Goal: Task Accomplishment & Management: Complete application form

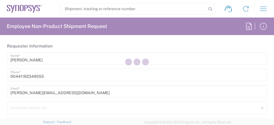
type input "Department"
type input "GB02, CIO, IT, ESS18 111587"
type input "[GEOGRAPHIC_DATA]"
type input "Delivered at Place"
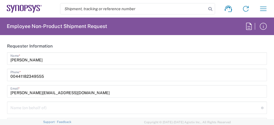
type input "Theale GB33"
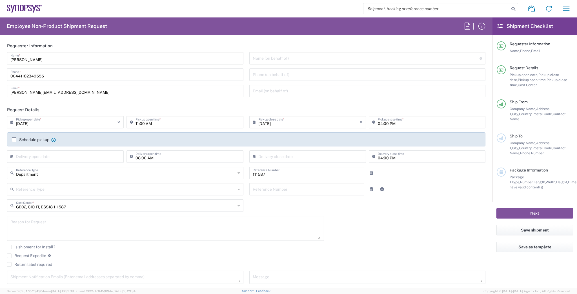
click at [29, 124] on label "Schedule pickup" at bounding box center [30, 140] width 37 height 5
click at [14, 124] on input "Schedule pickup" at bounding box center [14, 140] width 0 height 0
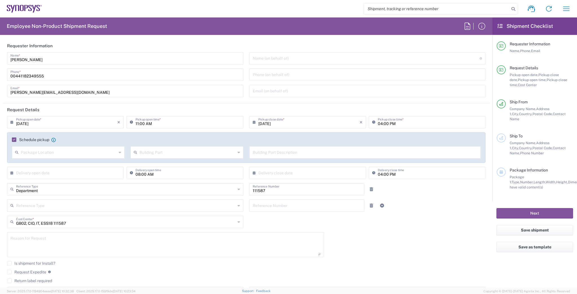
click at [136, 124] on input "11:00 AM" at bounding box center [188, 122] width 104 height 10
click at [150, 122] on input "01:00 AM" at bounding box center [188, 122] width 104 height 10
click at [149, 124] on input "01:00 AM" at bounding box center [188, 122] width 104 height 10
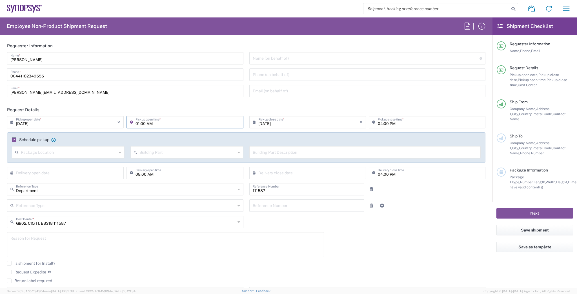
click at [149, 124] on input "01:00 AM" at bounding box center [188, 122] width 104 height 10
type input "01:00 PM"
click at [70, 124] on input "text" at bounding box center [69, 152] width 96 height 10
click at [274, 124] on div "Department Reference Type Department Customer Ref Invoice Number Purchase Order…" at bounding box center [246, 191] width 484 height 16
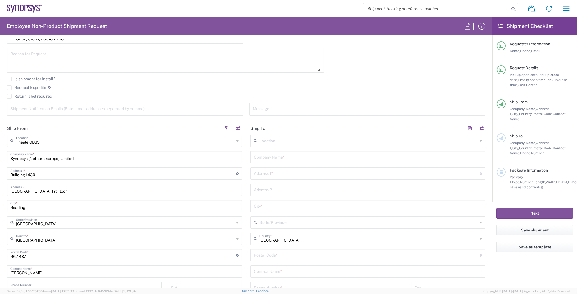
scroll to position [248, 0]
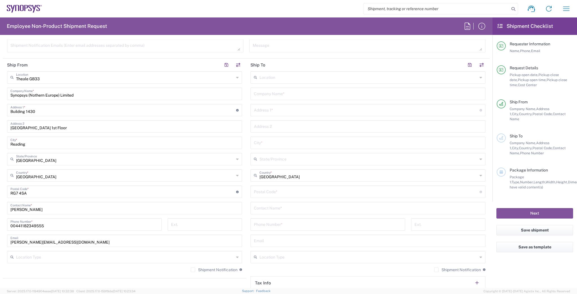
click at [274, 80] on input "text" at bounding box center [369, 77] width 218 height 10
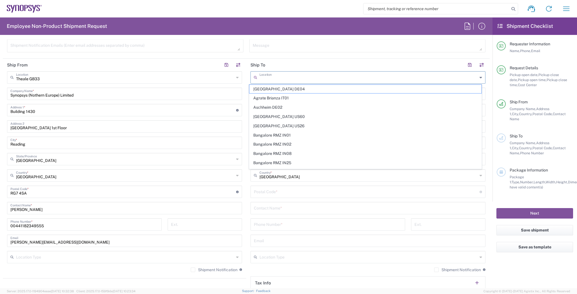
click at [274, 62] on header "Ship To" at bounding box center [367, 65] width 243 height 13
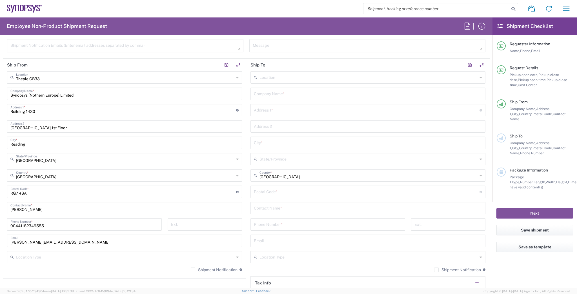
click at [260, 96] on input "text" at bounding box center [368, 93] width 228 height 10
type input "Ansys"
paste input "2nd Floor, [STREET_ADDRESS]"
type input "2nd Floor, [STREET_ADDRESS]"
click at [274, 124] on input "text" at bounding box center [368, 126] width 228 height 10
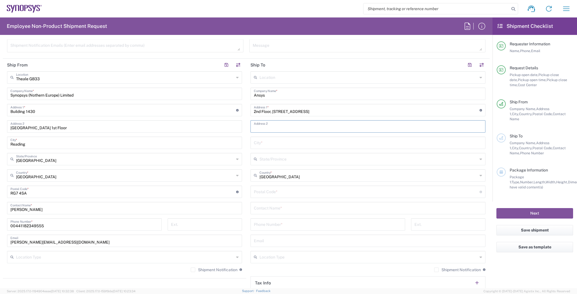
paste input "[STREET_ADDRESS]"
type input "[STREET_ADDRESS]"
click at [271, 124] on input "text" at bounding box center [368, 143] width 228 height 10
paste input "[GEOGRAPHIC_DATA]"
type input "[GEOGRAPHIC_DATA]"
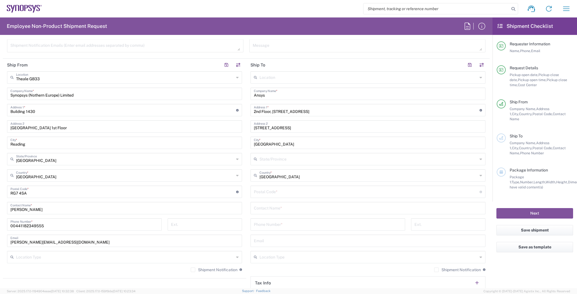
click at [271, 124] on div "Location [GEOGRAPHIC_DATA] DE04 Agrate Brianza IT01 [GEOGRAPHIC_DATA] DE02 [GEO…" at bounding box center [368, 189] width 235 height 237
click at [271, 124] on input "text" at bounding box center [369, 159] width 218 height 10
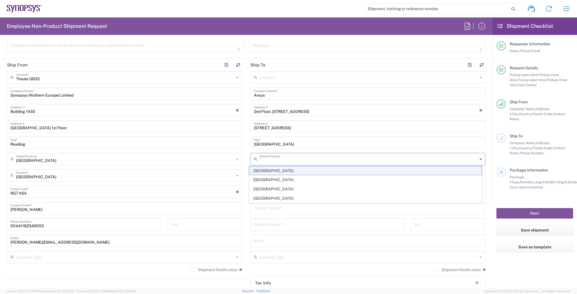
click at [266, 124] on span "[GEOGRAPHIC_DATA]" at bounding box center [365, 171] width 232 height 9
type input "[GEOGRAPHIC_DATA]"
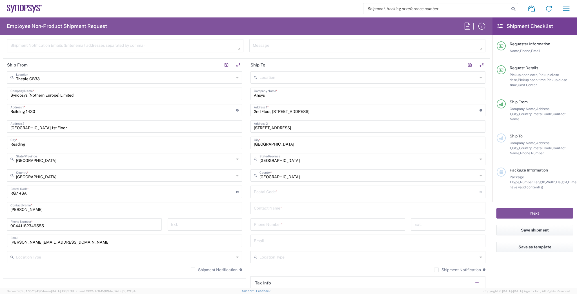
click at [264, 124] on input "undefined" at bounding box center [367, 192] width 226 height 10
paste input "S1 2JE"
paste input "S1 2JEFen Odutolu"
type input "S1 2JE"
click at [267, 124] on input "text" at bounding box center [368, 208] width 228 height 10
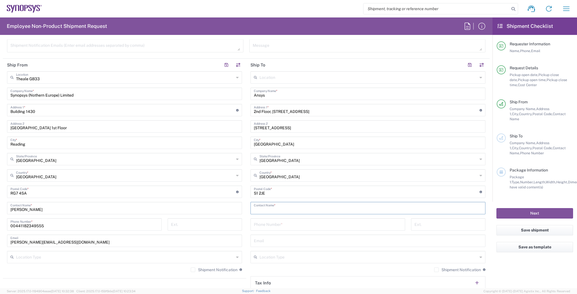
paste input "[PERSON_NAME]"
type input "[PERSON_NAME]"
click at [274, 124] on input "tel" at bounding box center [328, 224] width 148 height 10
drag, startPoint x: 57, startPoint y: 225, endPoint x: 10, endPoint y: 220, distance: 47.9
click at [0, 124] on form "Requester Information [PERSON_NAME] Name * [PHONE_NUMBER] Phone * [PERSON_NAME]…" at bounding box center [246, 163] width 493 height 249
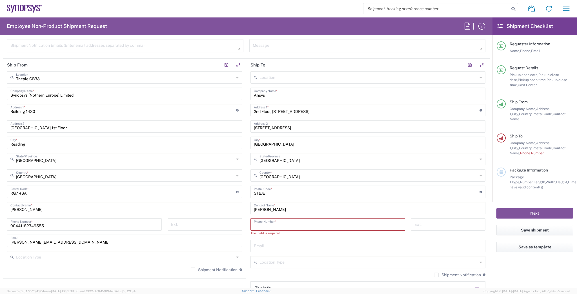
click at [274, 124] on input "tel" at bounding box center [328, 224] width 148 height 10
paste input "00441182349555"
type input "00441182349555"
drag, startPoint x: 55, startPoint y: 240, endPoint x: 27, endPoint y: 235, distance: 28.0
click at [0, 124] on form "Requester Information [PERSON_NAME] Name * [PHONE_NUMBER] Phone * [PERSON_NAME]…" at bounding box center [246, 163] width 493 height 249
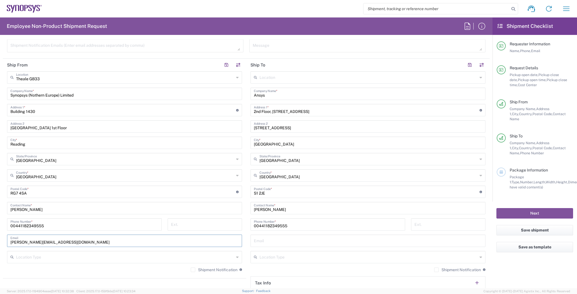
click at [274, 124] on input "text" at bounding box center [368, 241] width 228 height 10
paste input "[EMAIL_ADDRESS][DOMAIN_NAME]"
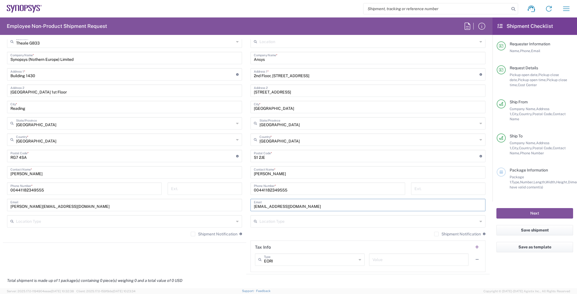
scroll to position [361, 0]
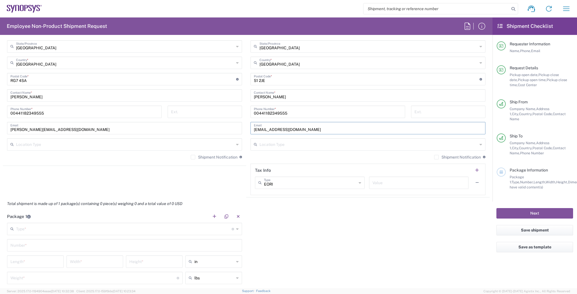
type input "[EMAIL_ADDRESS][DOMAIN_NAME]"
click at [258, 124] on div "Package 1 Type * Material used to package goods Bale(s) Basket(s) Bolt(s) Bottl…" at bounding box center [246, 262] width 487 height 105
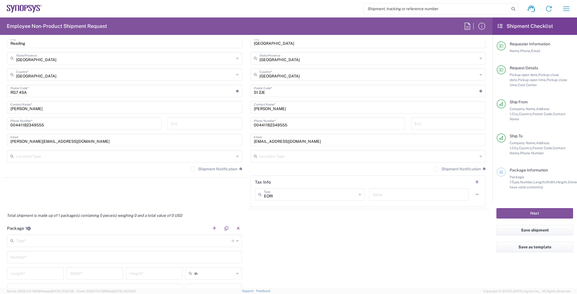
scroll to position [428, 0]
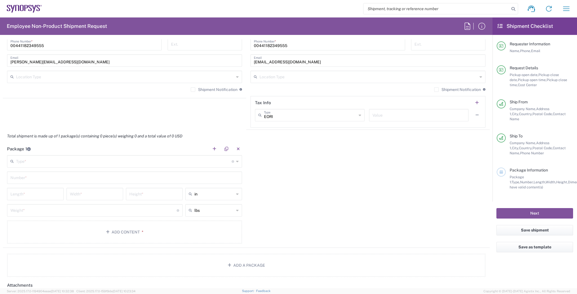
click at [80, 124] on input "text" at bounding box center [124, 161] width 216 height 10
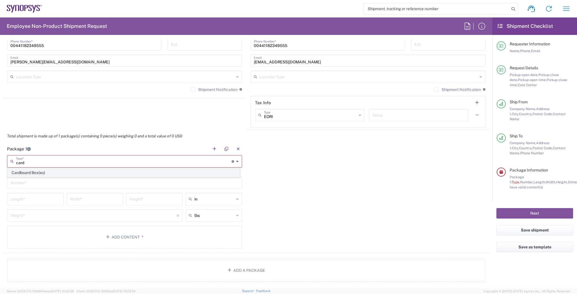
click at [54, 124] on span "Cardboard Box(es)" at bounding box center [124, 173] width 232 height 9
type input "Cardboard Box(es)"
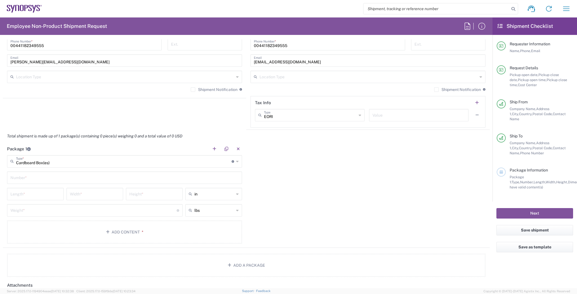
click at [29, 124] on input "text" at bounding box center [124, 177] width 228 height 10
type input "2"
type input "1"
click at [200, 124] on input "text" at bounding box center [214, 210] width 40 height 9
drag, startPoint x: 198, startPoint y: 223, endPoint x: 198, endPoint y: 227, distance: 4.5
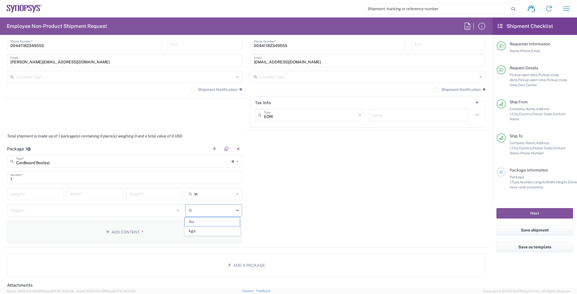
click at [198, 124] on span "lbs" at bounding box center [212, 222] width 55 height 9
click at [201, 124] on input "text" at bounding box center [214, 210] width 40 height 9
click at [201, 124] on span "lbs" at bounding box center [212, 231] width 55 height 9
type input "lbs"
click at [127, 124] on input "number" at bounding box center [93, 210] width 166 height 10
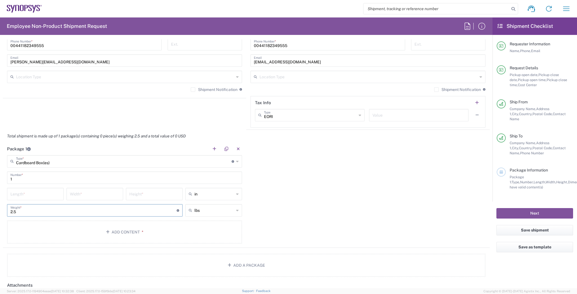
type input "2.5"
click at [26, 124] on input "number" at bounding box center [35, 194] width 50 height 10
type input "16"
type input "14"
type input "2.5"
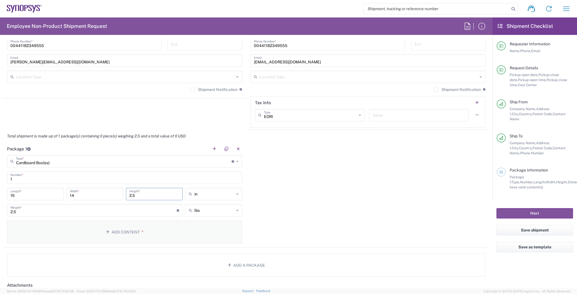
click at [48, 124] on button "Add Content *" at bounding box center [124, 232] width 235 height 23
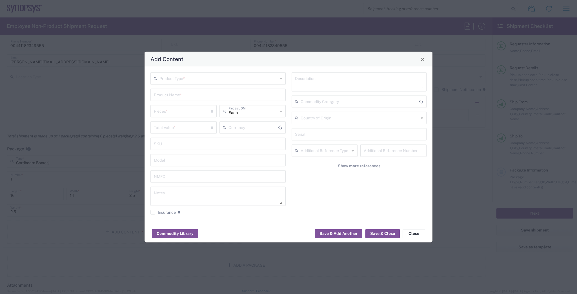
type input "US Dollar"
click at [203, 73] on div "Product Type * Product Name * Pieces * Number of pieces inside all the packages…" at bounding box center [289, 146] width 288 height 158
click at [202, 77] on input "text" at bounding box center [219, 78] width 118 height 10
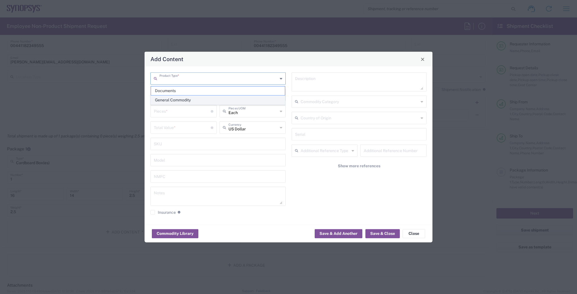
click at [197, 97] on span "General Commodity" at bounding box center [218, 100] width 134 height 9
type input "General Commodity"
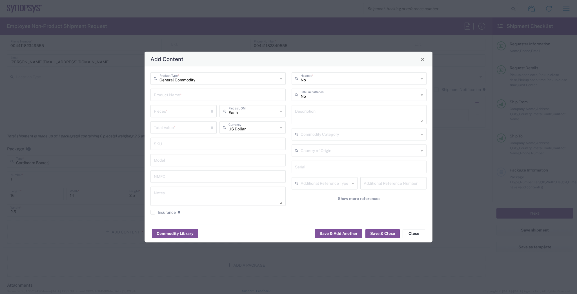
click at [196, 94] on input "text" at bounding box center [218, 95] width 129 height 10
type input "C"
type input "Dell Laptop"
type input "1"
click at [248, 124] on input "text" at bounding box center [253, 127] width 49 height 10
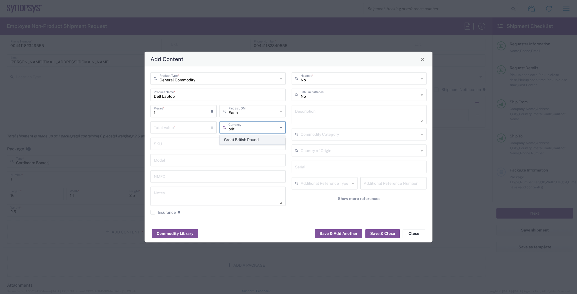
click at [242, 124] on span "Great British Pound" at bounding box center [252, 140] width 65 height 9
type input "Great British Pound"
click at [158, 124] on input "number" at bounding box center [182, 127] width 57 height 10
type input "777"
click at [274, 124] on button "Save & Close" at bounding box center [383, 233] width 34 height 9
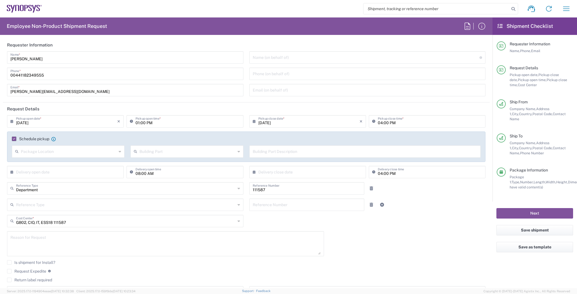
scroll to position [0, 0]
click at [274, 124] on button "Next" at bounding box center [535, 213] width 77 height 10
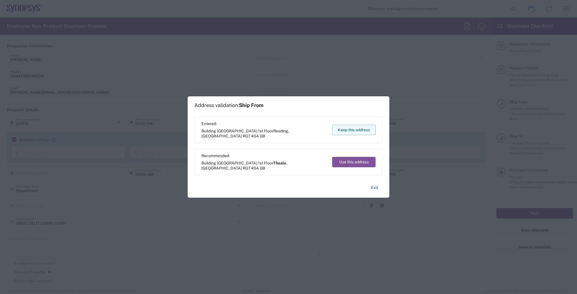
click at [274, 124] on button "Keep this address" at bounding box center [353, 130] width 43 height 10
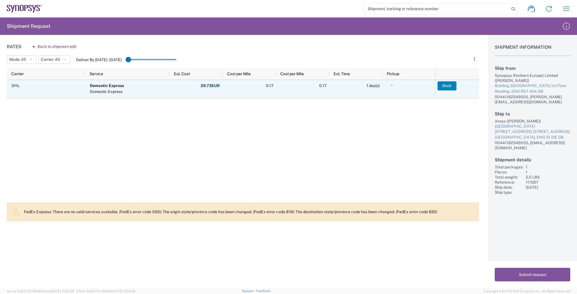
click at [274, 87] on button "Book" at bounding box center [447, 85] width 19 height 9
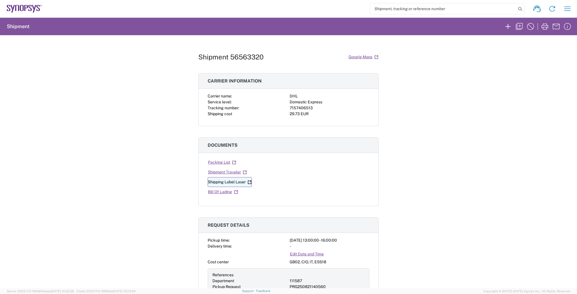
click at [228, 124] on link "Shipping Label Laser" at bounding box center [230, 182] width 44 height 10
click at [274, 115] on div "Shipment 56563320 Google Maps Carrier information Carrier name: DHL Service lev…" at bounding box center [288, 161] width 577 height 253
click at [274, 95] on div "Shipment 56563320 Google Maps Carrier information Carrier name: DHL Service lev…" at bounding box center [288, 161] width 577 height 253
